Goal: Task Accomplishment & Management: Use online tool/utility

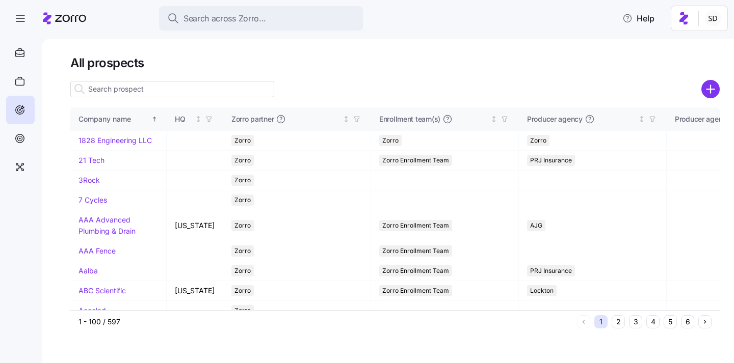
click at [117, 91] on input at bounding box center [172, 89] width 204 height 16
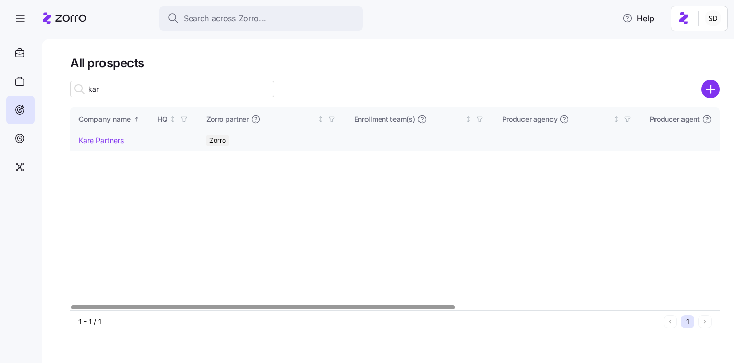
type input "kar"
click at [84, 137] on link "Kare Partners" at bounding box center [100, 140] width 45 height 9
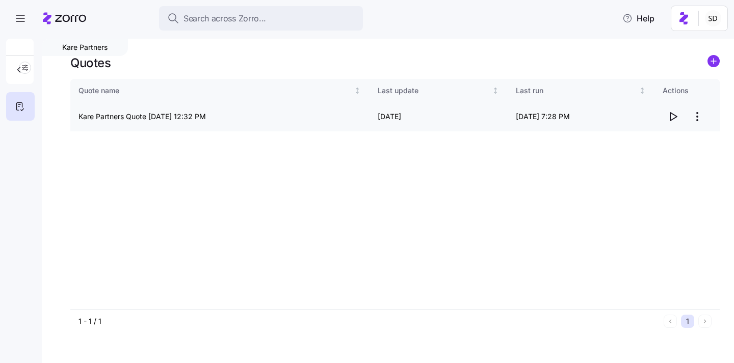
click at [673, 118] on icon "button" at bounding box center [673, 117] width 12 height 12
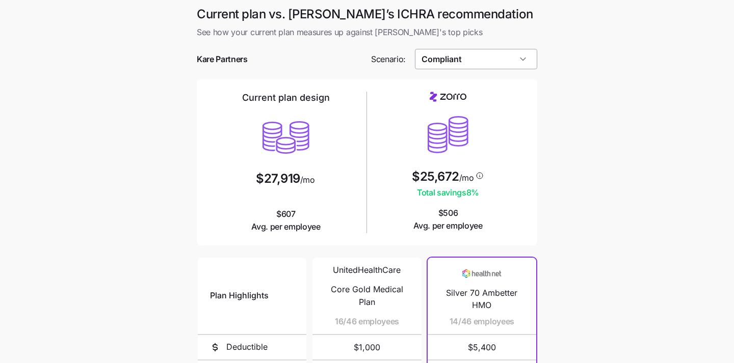
click at [468, 61] on input "Compliant" at bounding box center [476, 59] width 123 height 20
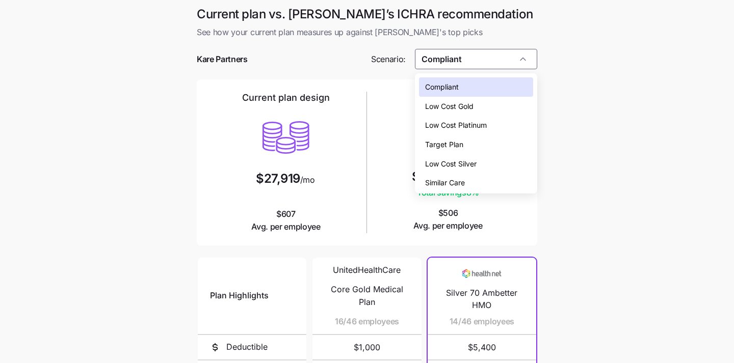
click at [453, 147] on span "Target Plan" at bounding box center [444, 144] width 38 height 11
type input "Target Plan"
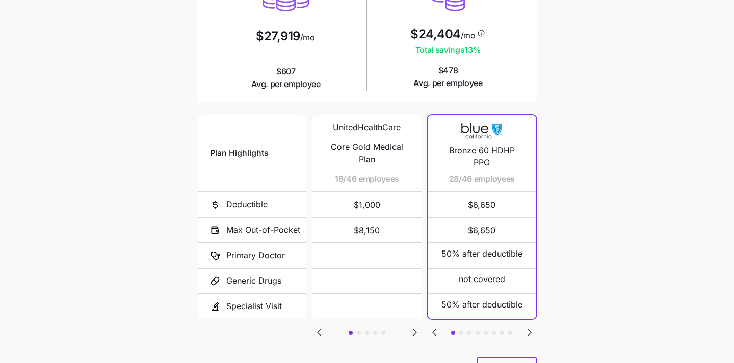
scroll to position [193, 0]
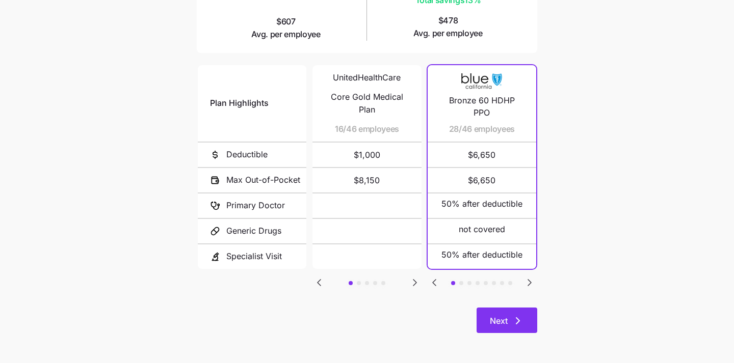
click at [495, 321] on span "Next" at bounding box center [499, 321] width 18 height 12
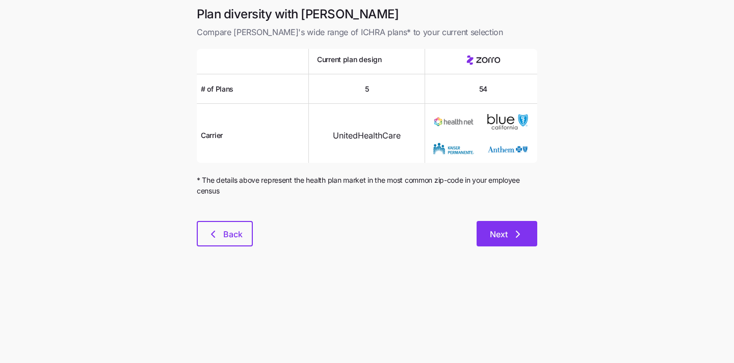
click at [497, 241] on button "Next" at bounding box center [507, 233] width 61 height 25
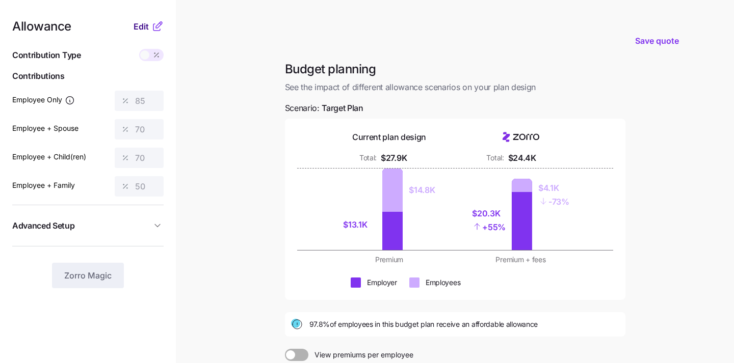
click at [144, 27] on span "Edit" at bounding box center [141, 26] width 15 height 12
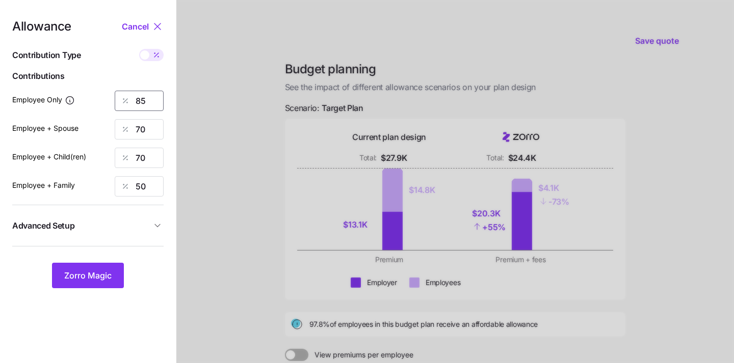
click at [149, 102] on input "85" at bounding box center [139, 101] width 49 height 20
type input "50"
click at [140, 132] on input "70" at bounding box center [139, 129] width 49 height 20
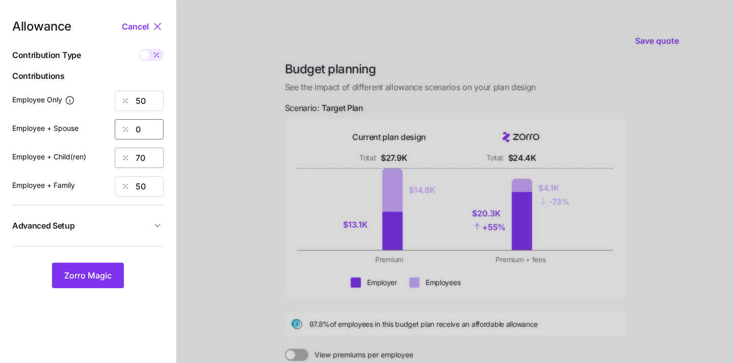
type input "0"
click at [148, 151] on input "70" at bounding box center [139, 158] width 49 height 20
type input "0"
click at [141, 188] on input "50" at bounding box center [139, 186] width 49 height 20
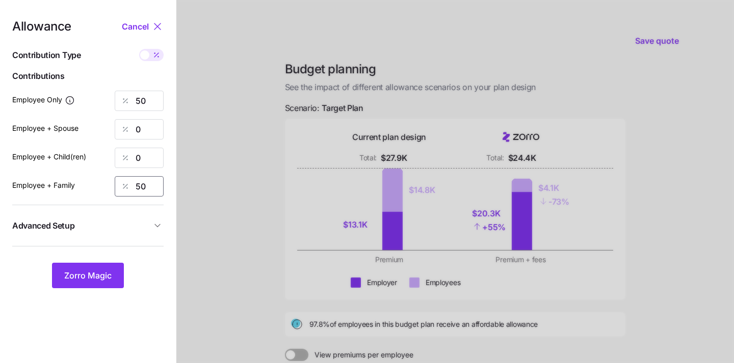
click at [141, 188] on input "50" at bounding box center [139, 186] width 49 height 20
type input "0"
click at [77, 273] on span "Zorro Magic" at bounding box center [87, 276] width 47 height 12
